Goal: Information Seeking & Learning: Learn about a topic

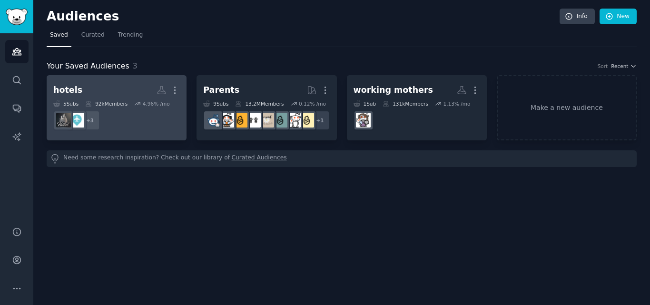
click at [133, 119] on dd "+ 3" at bounding box center [116, 120] width 127 height 27
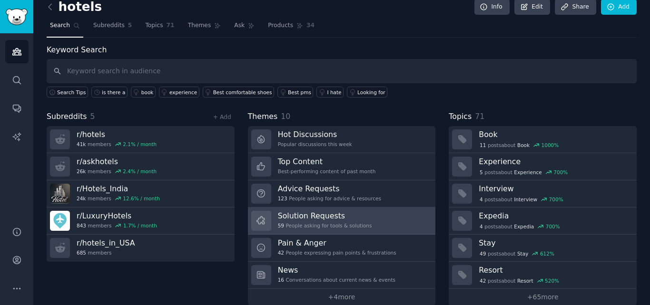
scroll to position [23, 0]
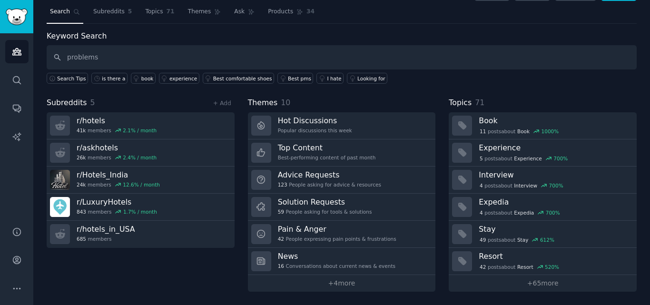
type input "problems"
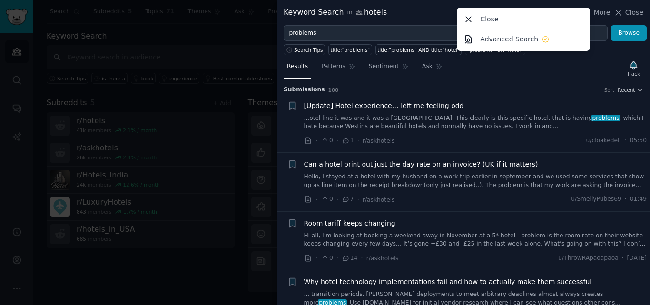
click at [144, 177] on div at bounding box center [325, 152] width 650 height 305
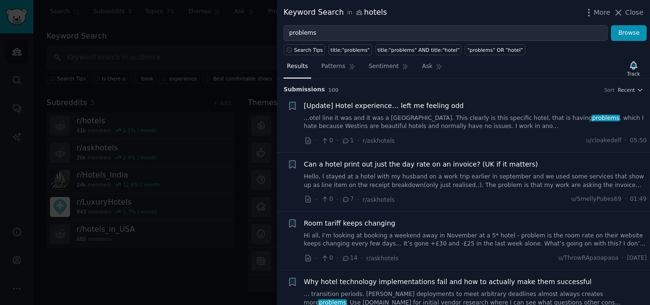
click at [179, 35] on div at bounding box center [325, 152] width 650 height 305
